Goal: Information Seeking & Learning: Learn about a topic

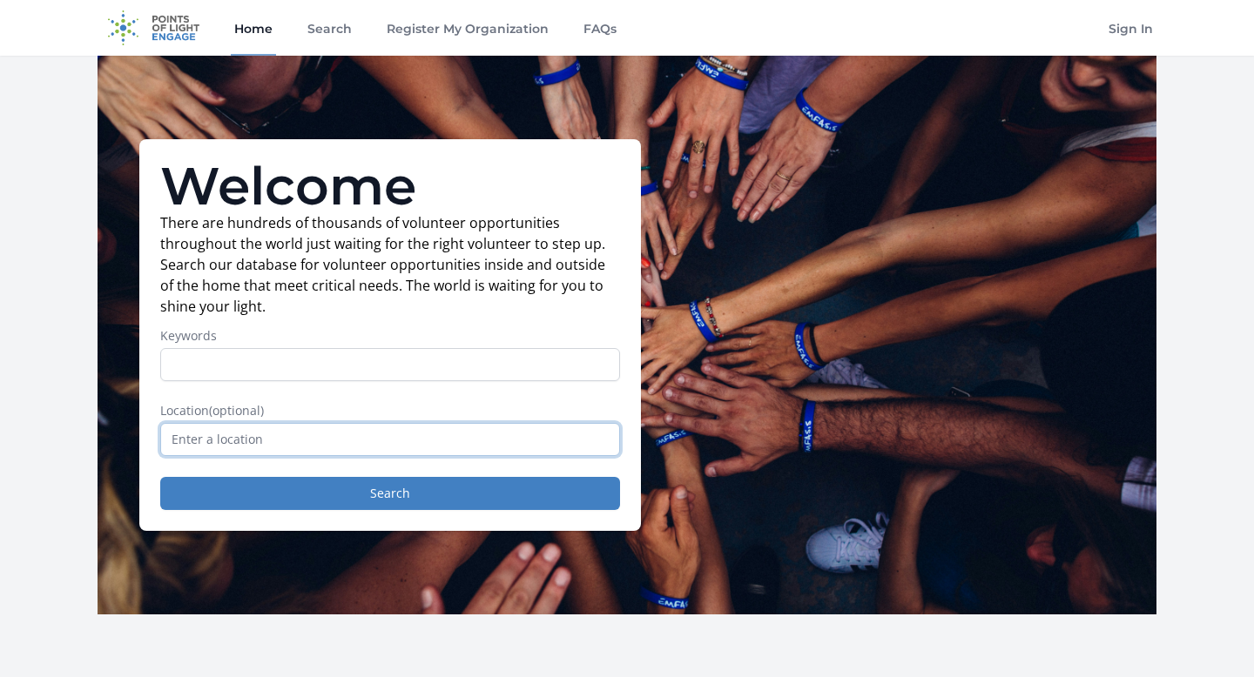
click at [380, 448] on input "text" at bounding box center [390, 439] width 460 height 33
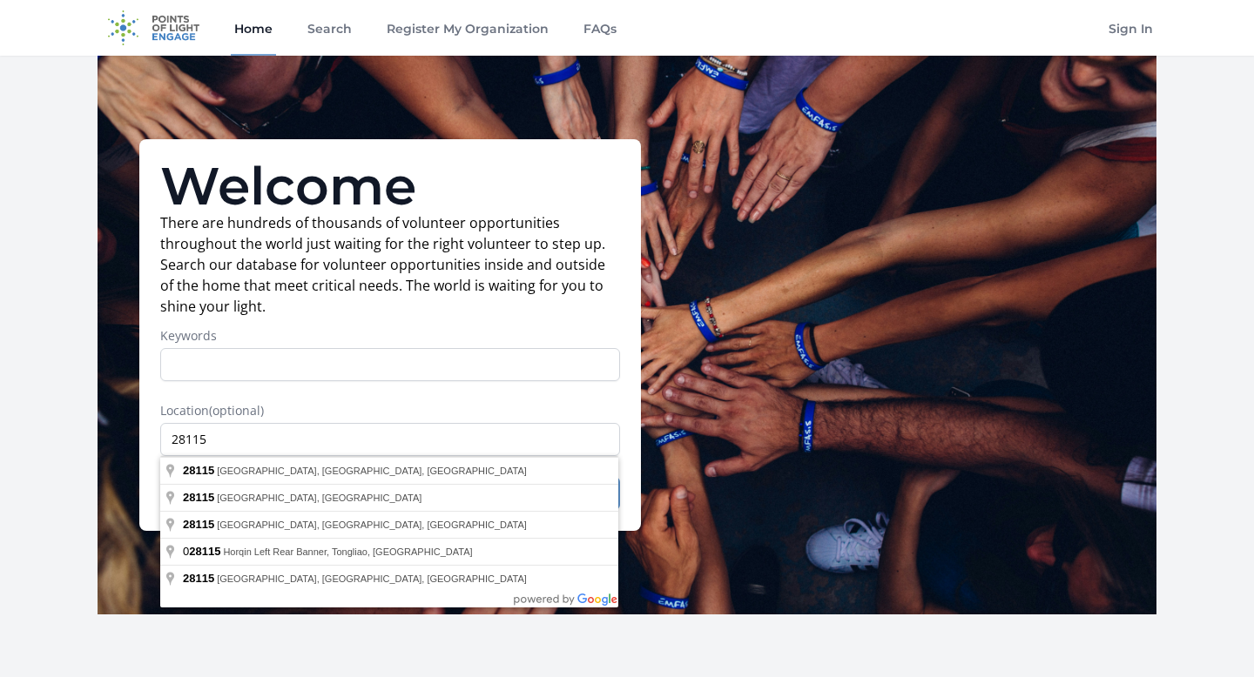
type input "[GEOGRAPHIC_DATA], [GEOGRAPHIC_DATA]"
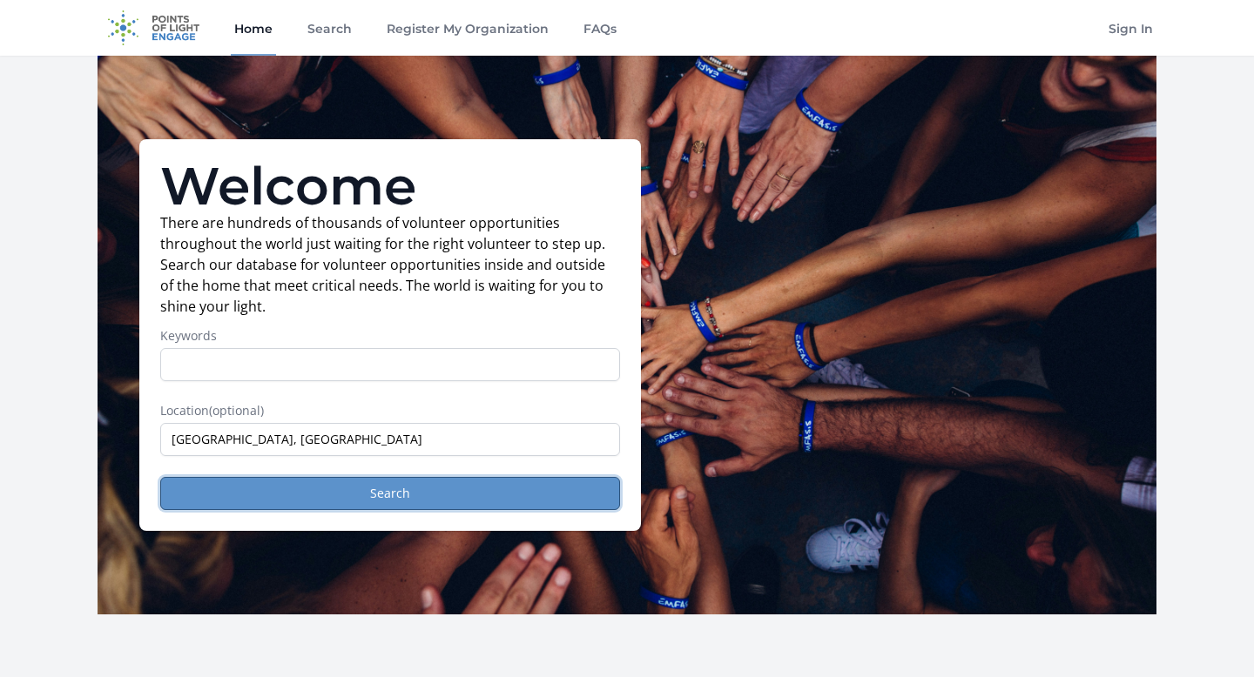
click at [310, 492] on button "Search" at bounding box center [390, 493] width 460 height 33
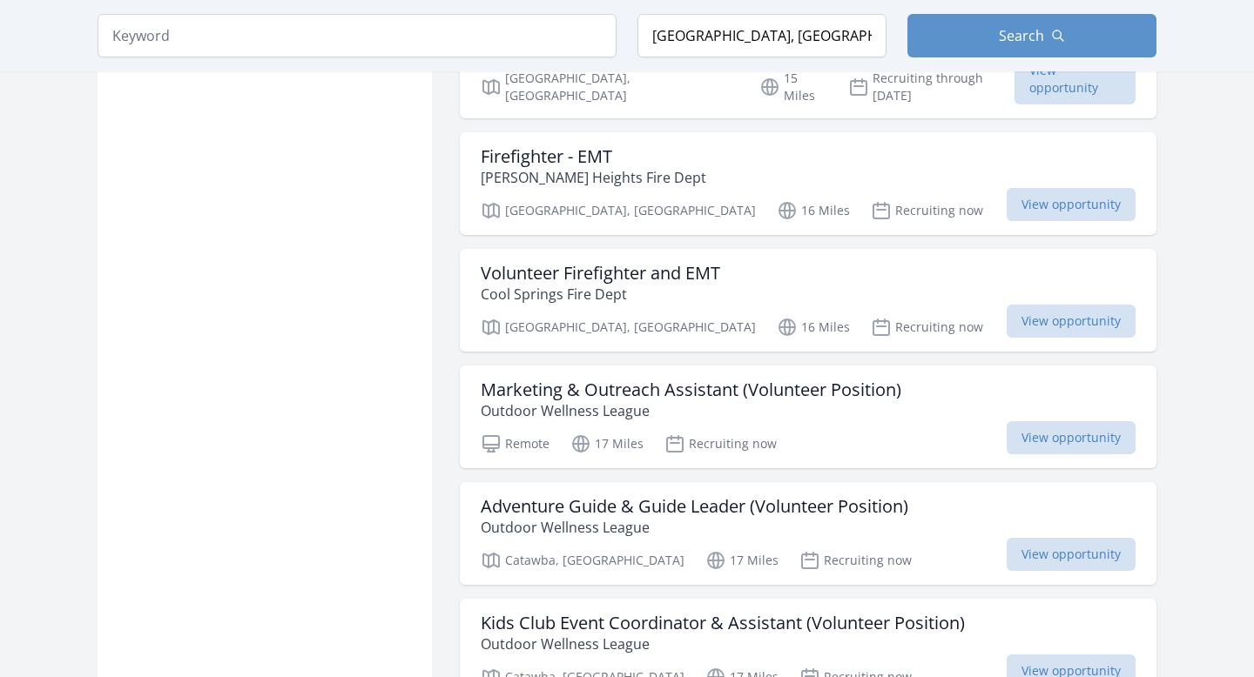
scroll to position [1654, 0]
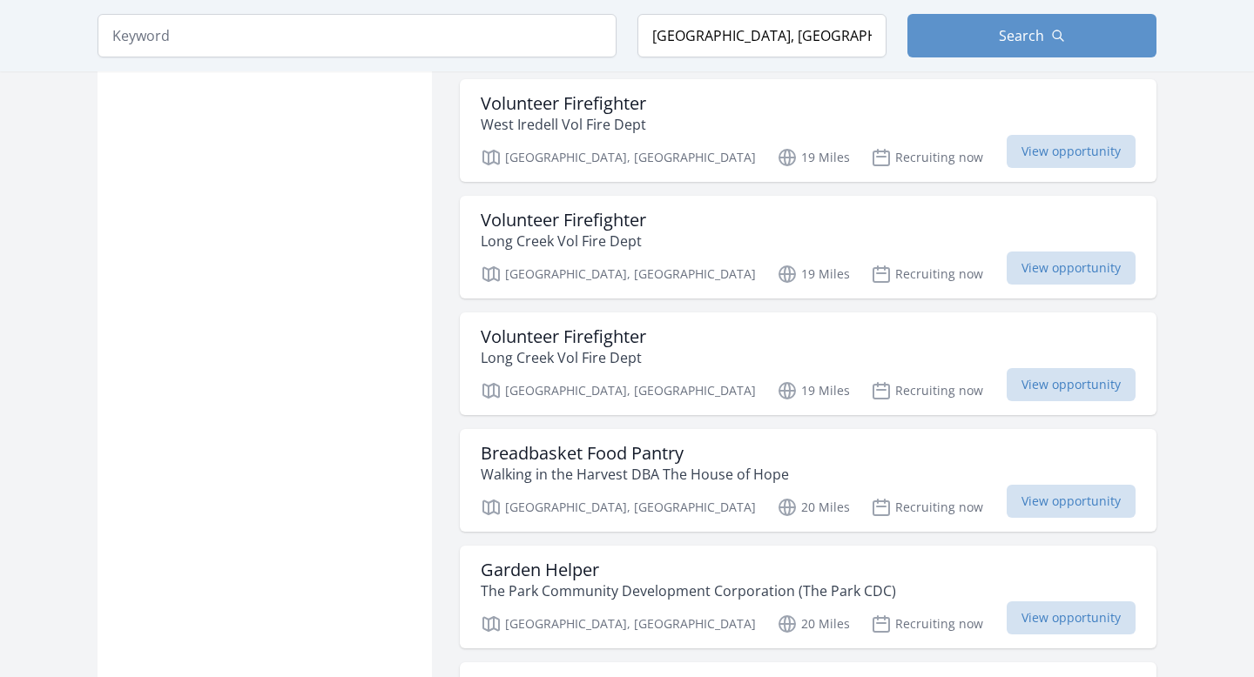
scroll to position [2798, 0]
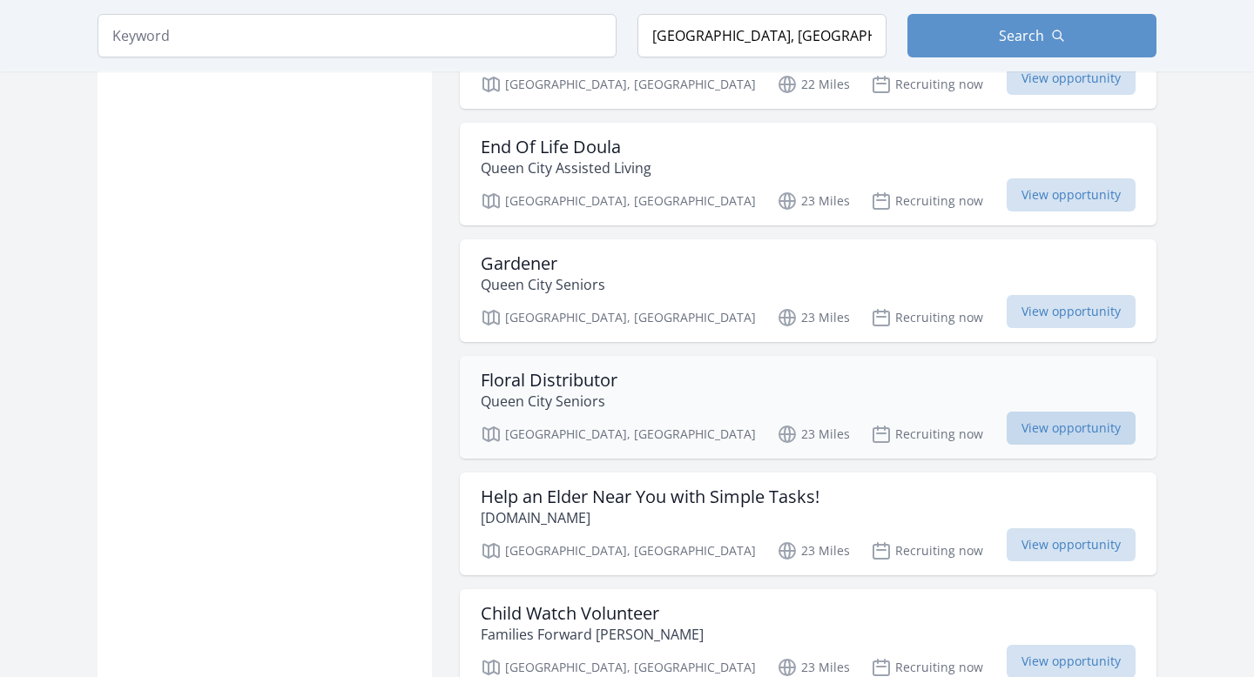
scroll to position [4856, 0]
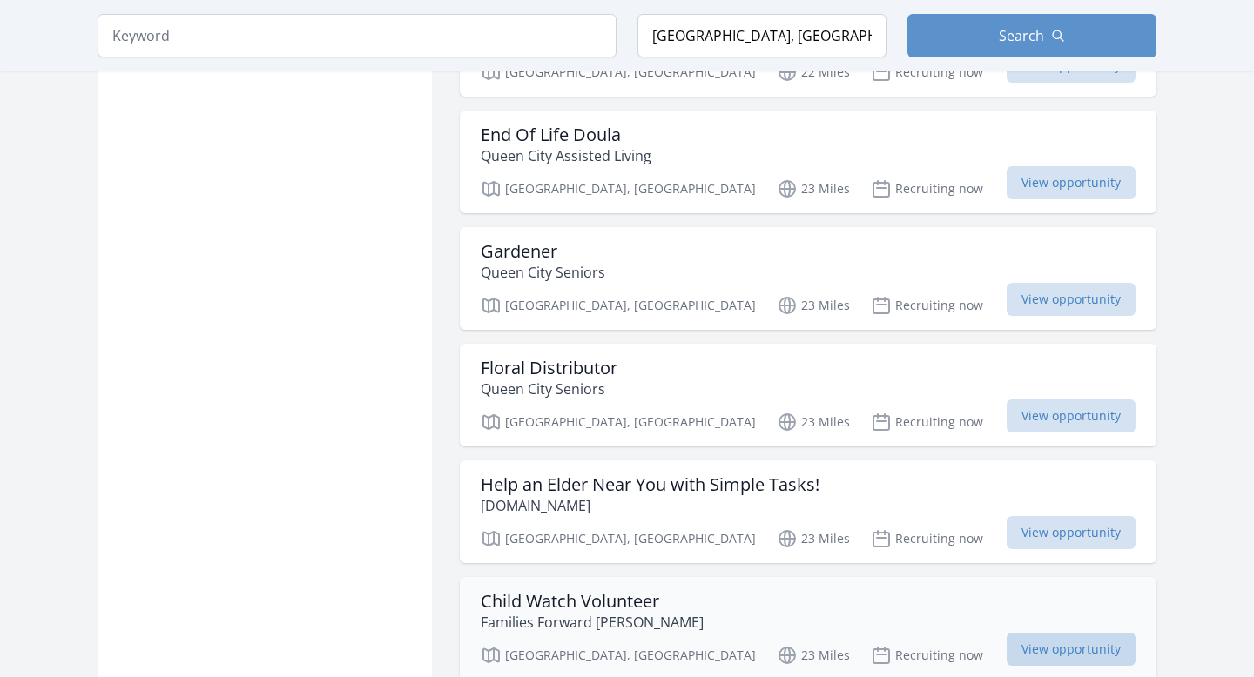
click at [1044, 633] on span "View opportunity" at bounding box center [1070, 649] width 129 height 33
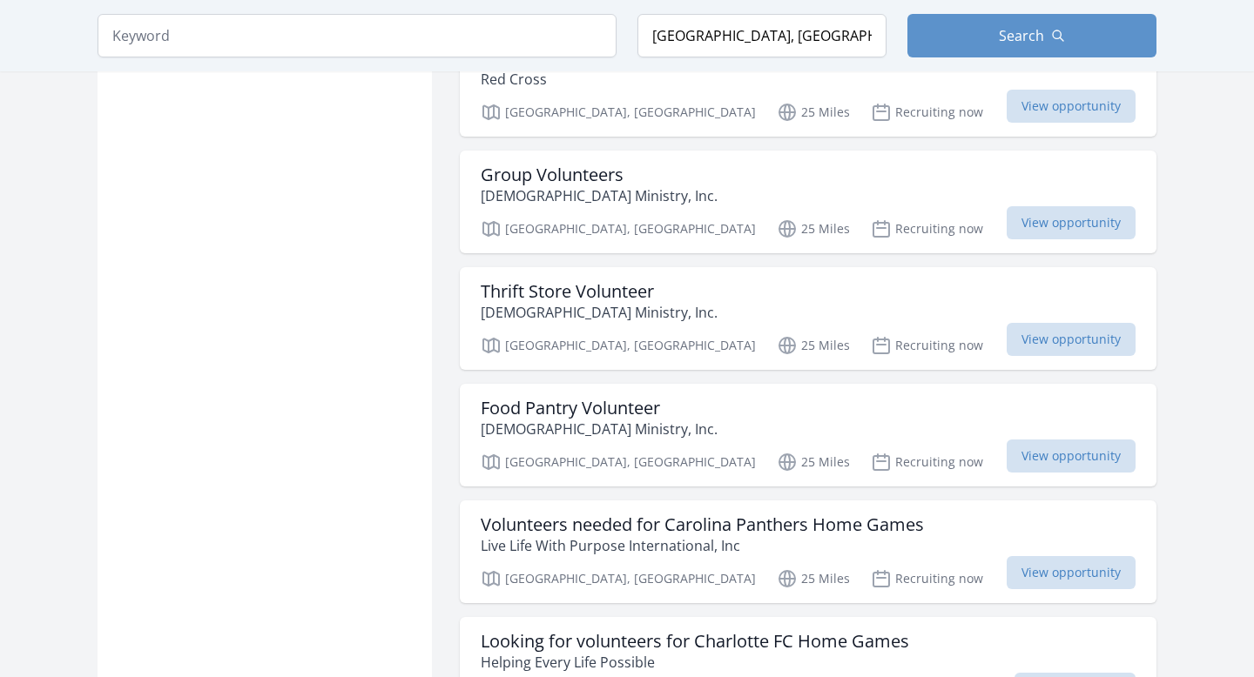
scroll to position [8607, 0]
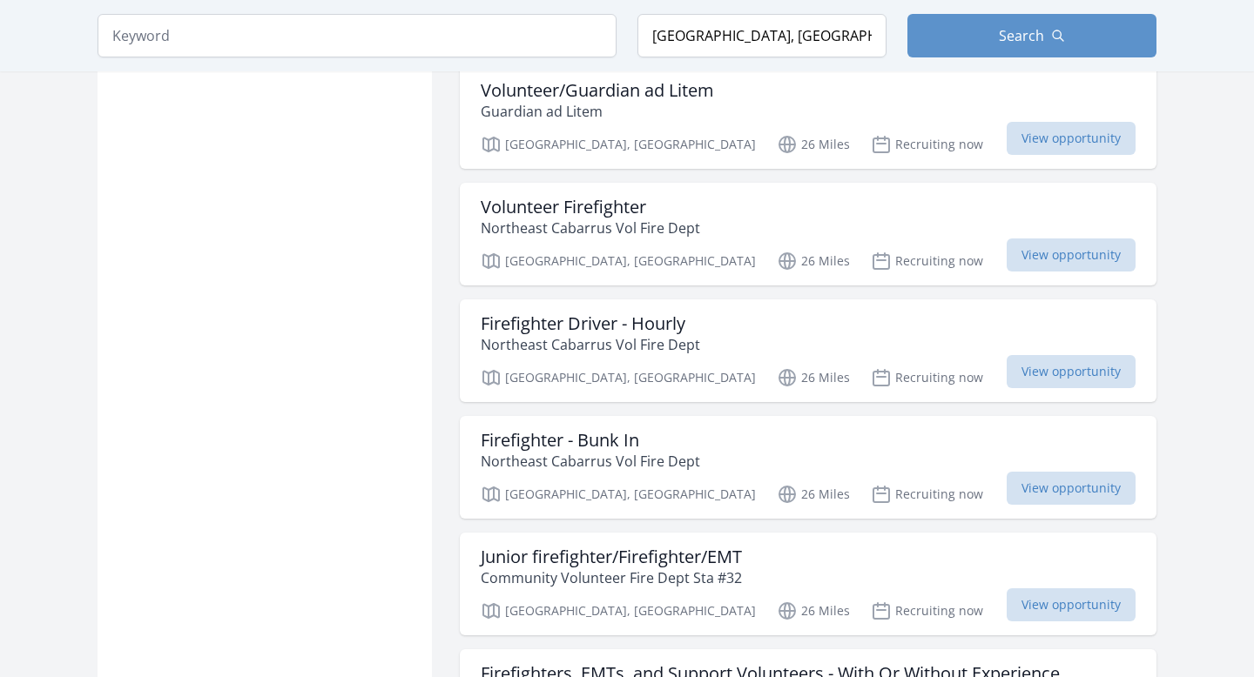
scroll to position [10062, 0]
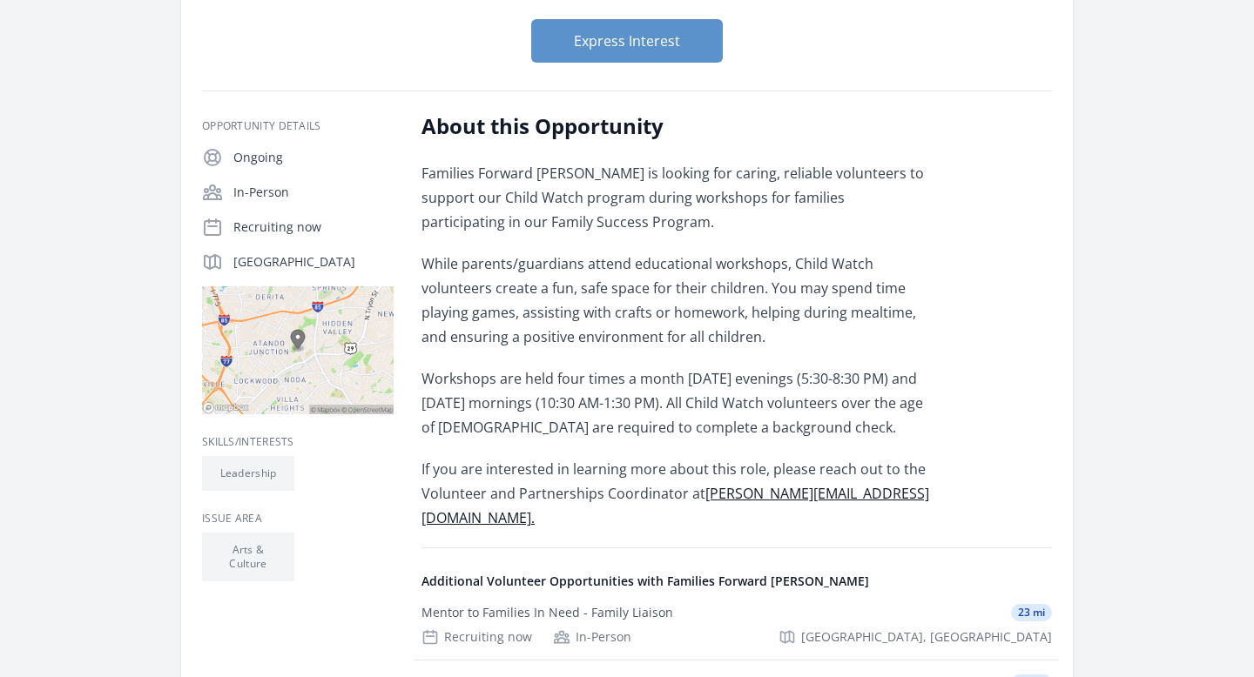
scroll to position [208, 0]
